Goal: Task Accomplishment & Management: Use online tool/utility

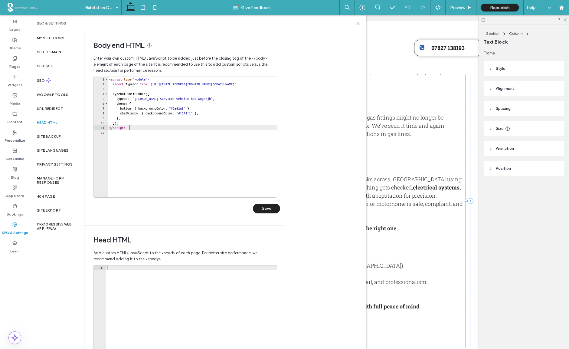
scroll to position [0, 2]
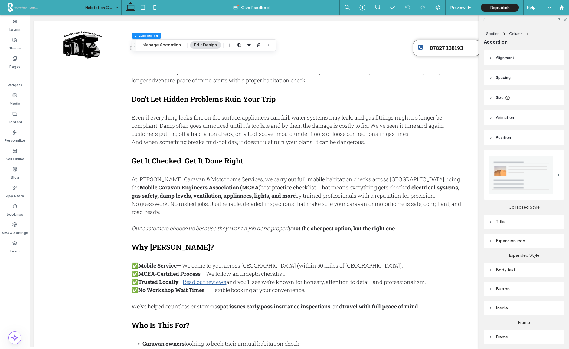
click at [164, 45] on button "Manage Accordion" at bounding box center [161, 44] width 46 height 7
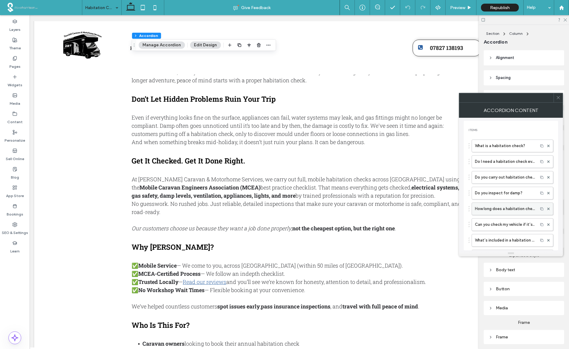
scroll to position [44, 0]
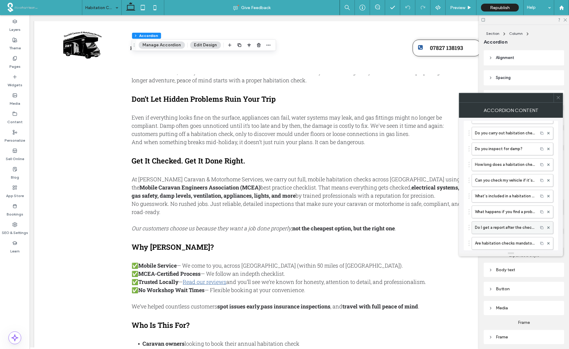
click at [499, 228] on label "Do I get a report after the check?" at bounding box center [505, 227] width 60 height 12
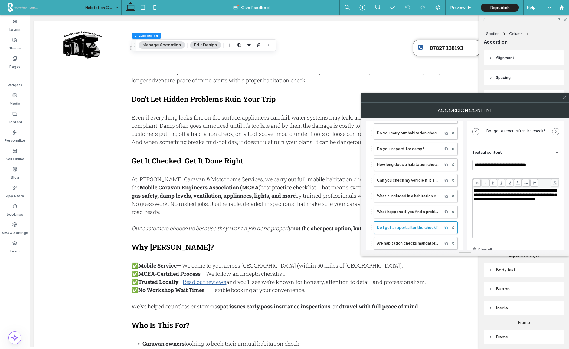
click at [502, 196] on span "**********" at bounding box center [514, 194] width 83 height 12
drag, startPoint x: 566, startPoint y: 97, endPoint x: 558, endPoint y: 112, distance: 17.2
click at [566, 97] on icon at bounding box center [564, 97] width 5 height 5
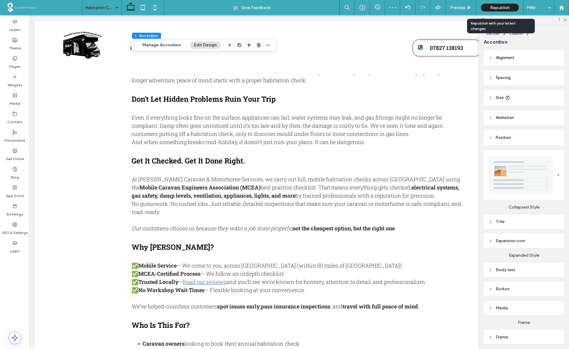
click at [503, 7] on span "Republish" at bounding box center [500, 7] width 20 height 5
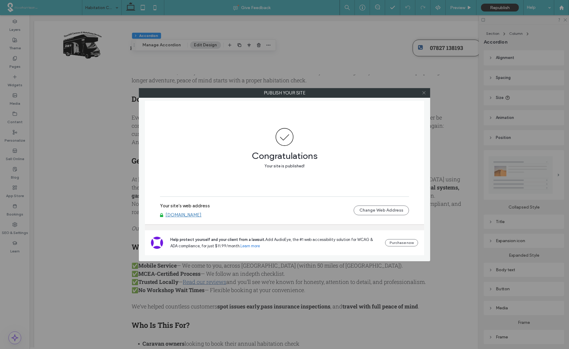
click at [424, 93] on use at bounding box center [423, 92] width 3 height 3
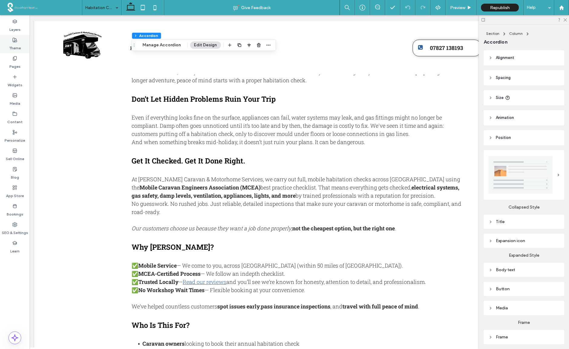
click at [14, 40] on use at bounding box center [15, 40] width 4 height 4
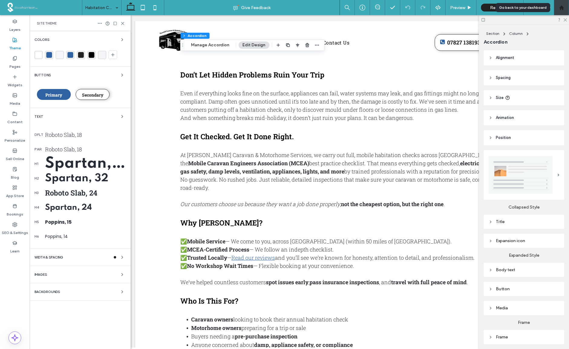
click at [560, 6] on use at bounding box center [561, 7] width 5 height 5
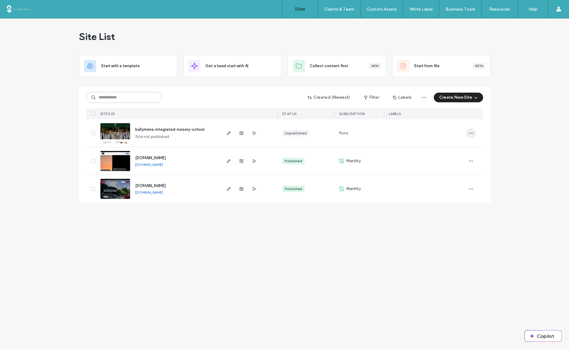
click at [471, 133] on use "button" at bounding box center [471, 132] width 4 height 1
click at [441, 175] on span "Reset Site" at bounding box center [442, 175] width 19 height 6
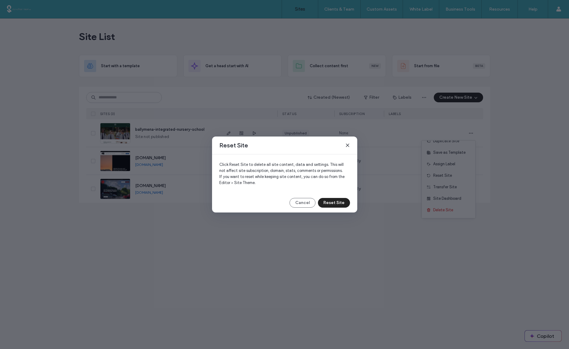
click at [346, 145] on icon at bounding box center [347, 145] width 5 height 5
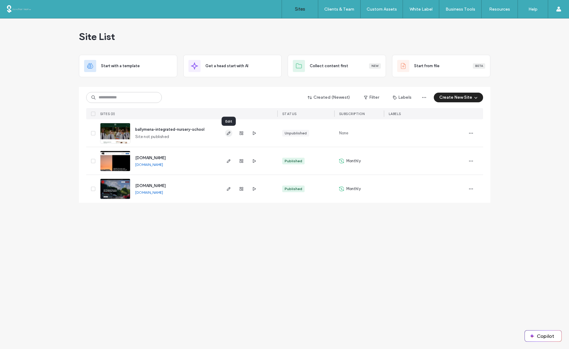
click at [229, 132] on use "button" at bounding box center [228, 133] width 4 height 4
